Goal: Contribute content

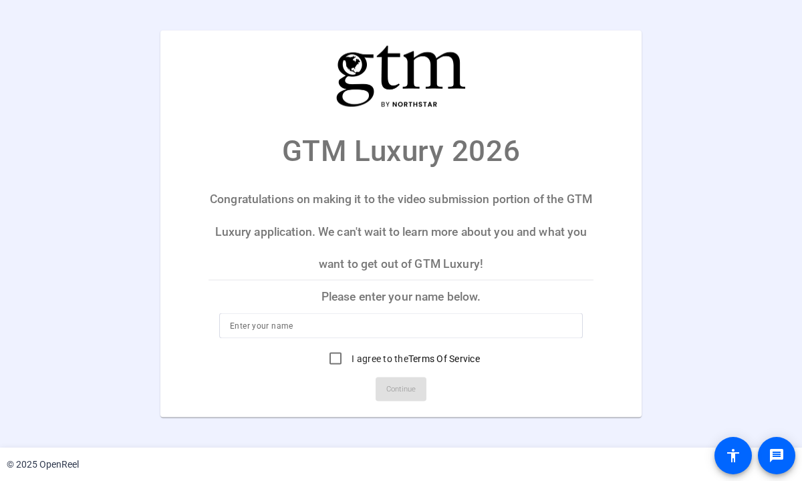
click at [251, 328] on input at bounding box center [401, 326] width 342 height 16
type input "k"
click at [263, 327] on input "[PERSON_NAME]" at bounding box center [401, 326] width 342 height 16
type input "[PERSON_NAME]"
click at [332, 359] on input "I agree to the Terms Of Service" at bounding box center [335, 358] width 27 height 27
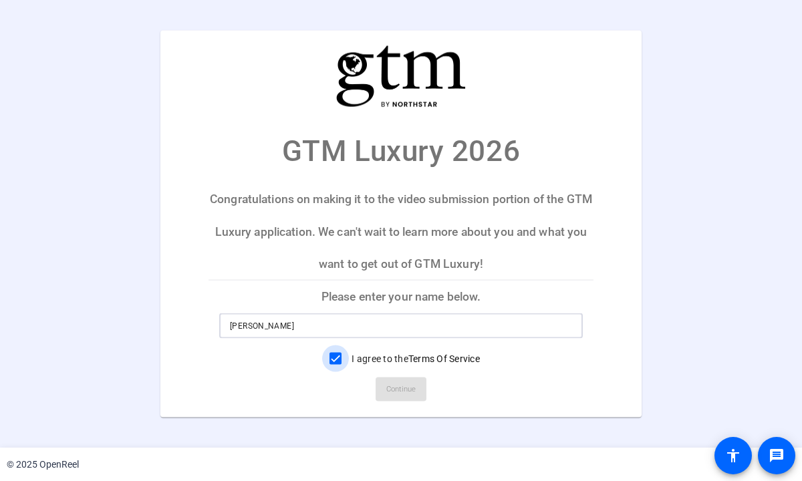
checkbox input "true"
click at [403, 385] on span "Continue" at bounding box center [401, 389] width 29 height 20
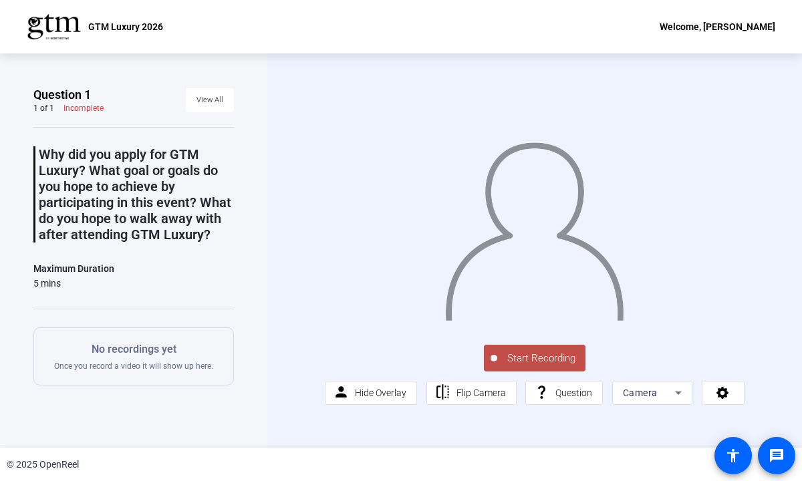
click at [530, 363] on span "Start Recording" at bounding box center [542, 358] width 88 height 15
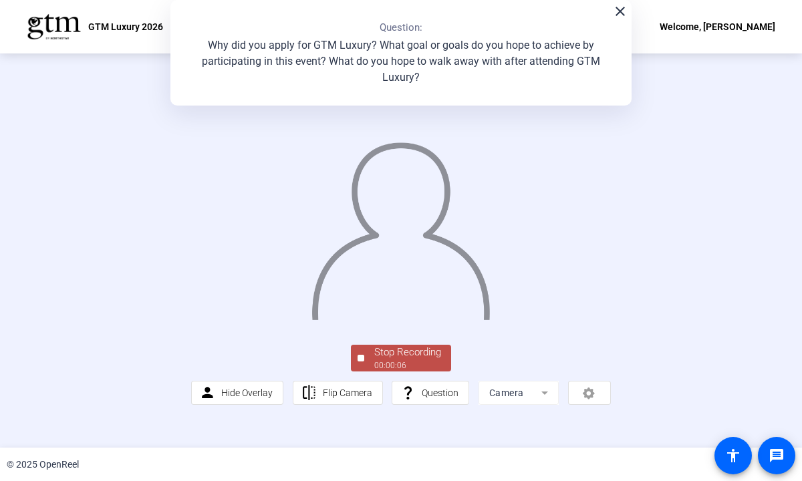
click at [621, 15] on mat-icon "close" at bounding box center [621, 11] width 16 height 16
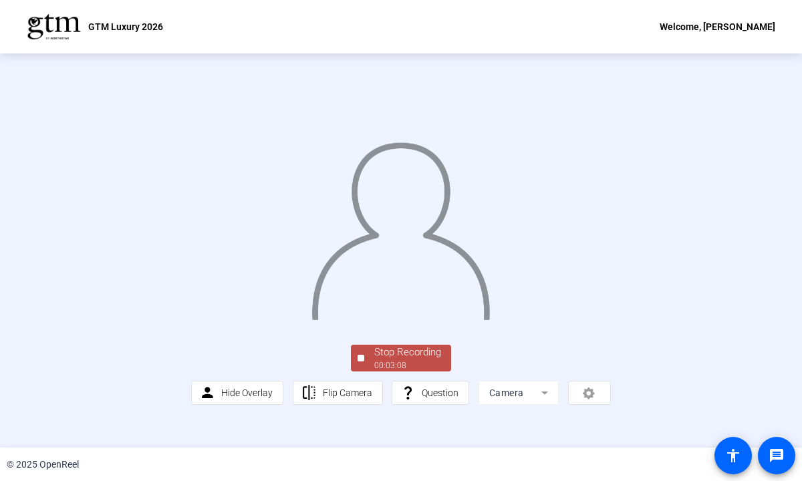
click at [394, 364] on div "00:03:08" at bounding box center [407, 366] width 67 height 12
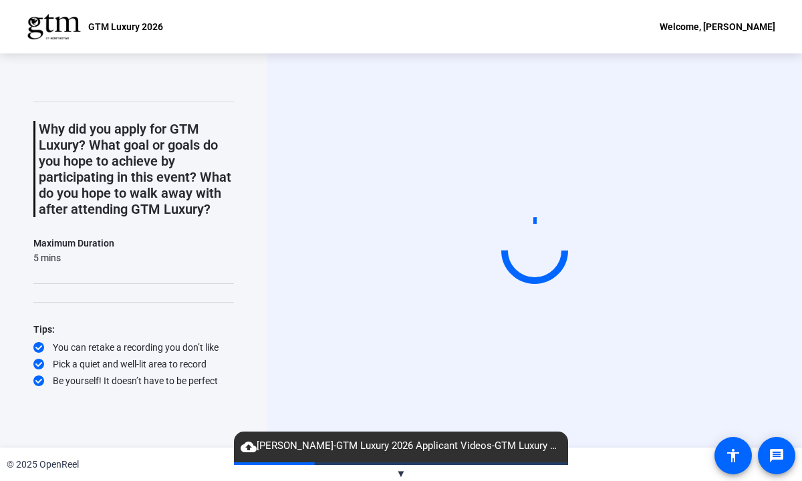
scroll to position [26, 0]
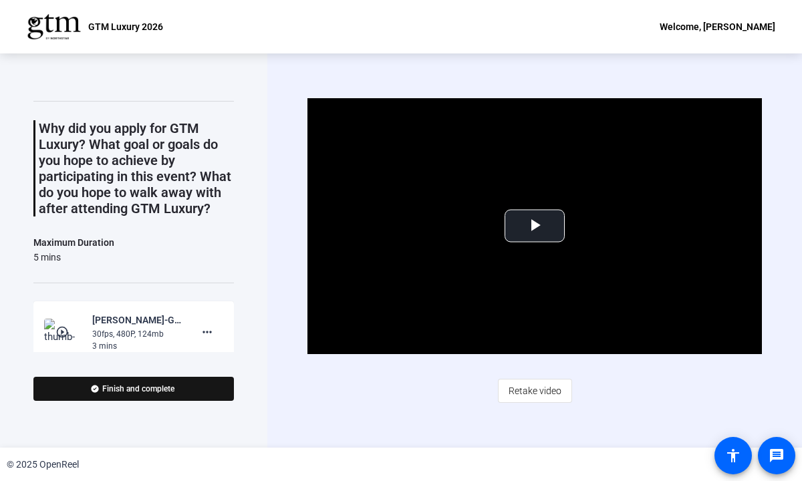
click at [116, 389] on span "Finish and complete" at bounding box center [138, 389] width 72 height 11
